Goal: Transaction & Acquisition: Subscribe to service/newsletter

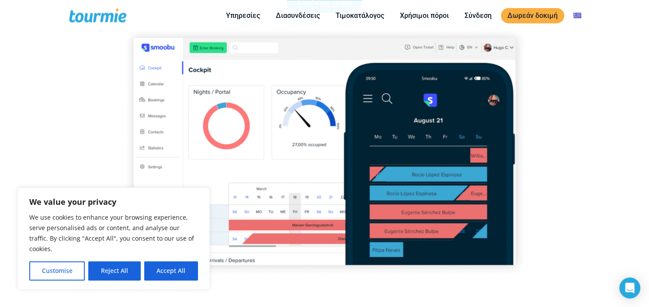
scroll to position [177, 0]
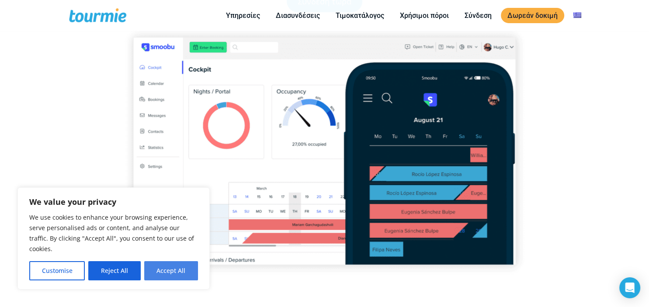
click at [180, 271] on button "Accept All" at bounding box center [171, 270] width 54 height 19
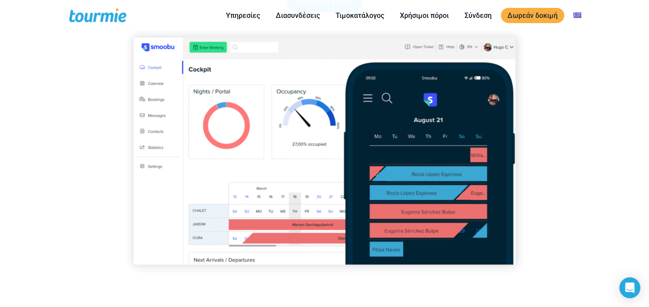
checkbox input "true"
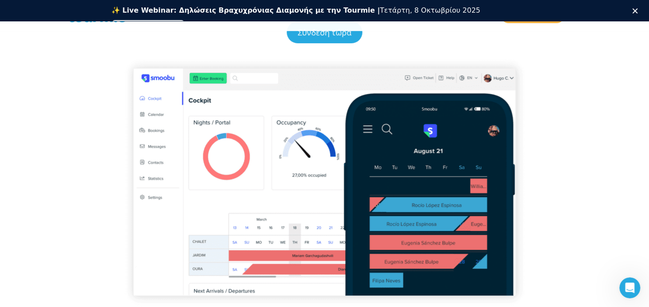
scroll to position [167, 0]
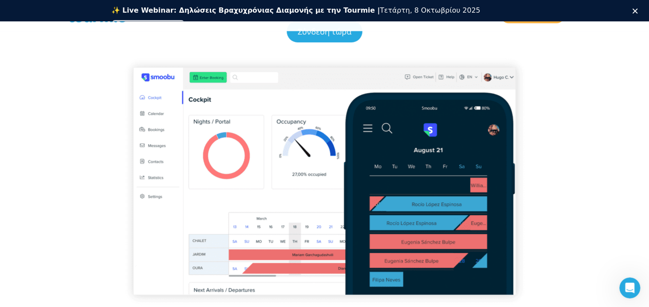
click at [634, 12] on icon "Κλείσιμο" at bounding box center [634, 10] width 5 height 5
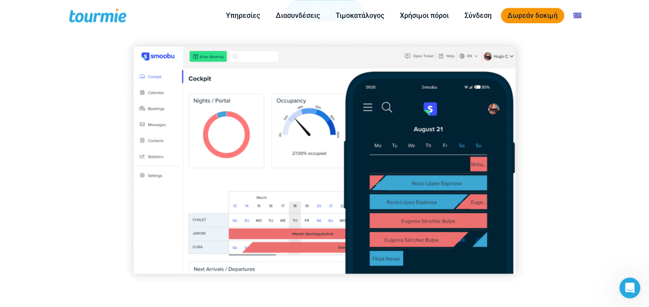
click at [542, 14] on link "Δωρεάν δοκιμή" at bounding box center [532, 15] width 63 height 15
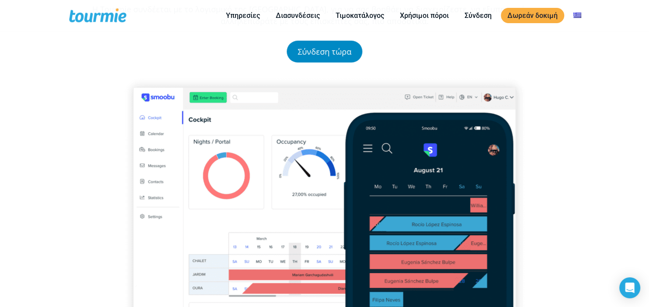
scroll to position [75, 0]
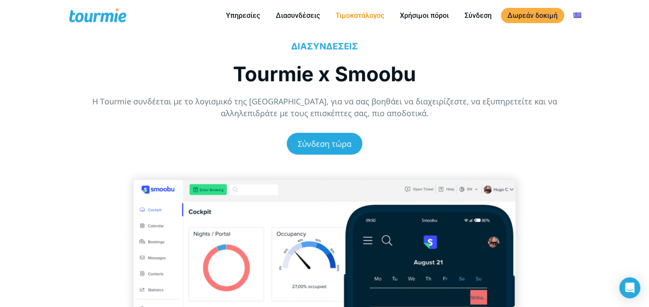
click at [367, 15] on link "Τιμοκατάλογος" at bounding box center [360, 15] width 62 height 11
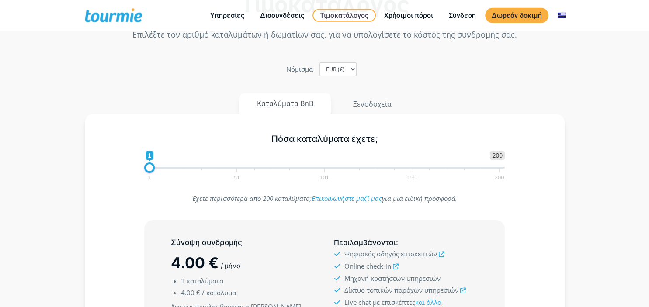
scroll to position [46, 0]
click at [356, 99] on button "Ξενοδοχεία" at bounding box center [372, 103] width 74 height 21
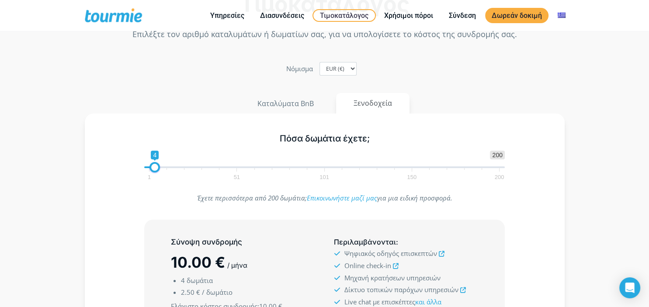
scroll to position [0, 0]
type input "9"
drag, startPoint x: 156, startPoint y: 166, endPoint x: 165, endPoint y: 166, distance: 8.7
click at [165, 166] on span at bounding box center [163, 167] width 10 height 10
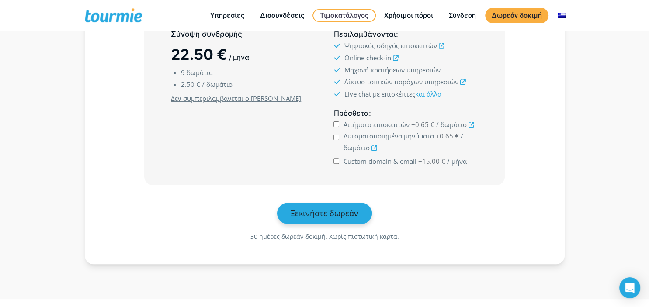
scroll to position [277, 0]
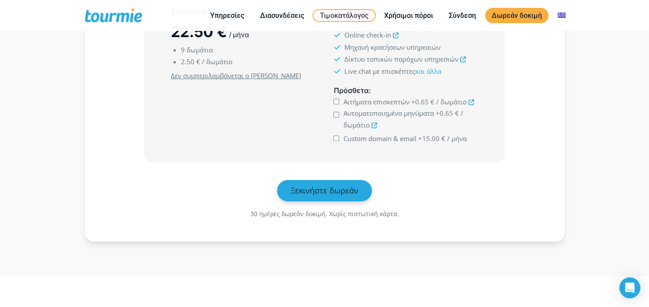
click at [319, 185] on span "Ξεκινήστε δωρεάν" at bounding box center [325, 190] width 68 height 10
